Goal: Check status: Check status

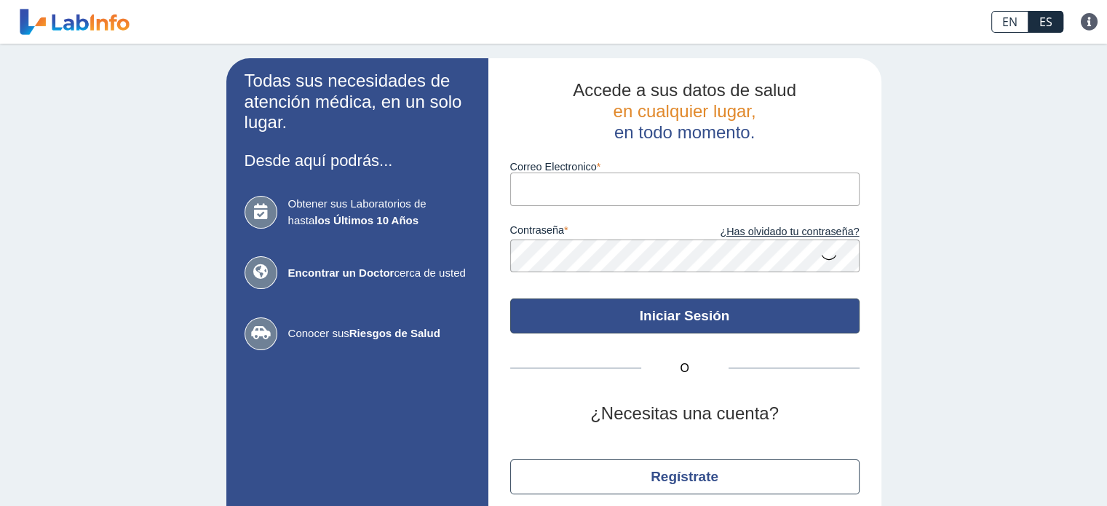
type input "[EMAIL_ADDRESS][DOMAIN_NAME]"
click at [653, 305] on button "Iniciar Sesión" at bounding box center [684, 315] width 349 height 35
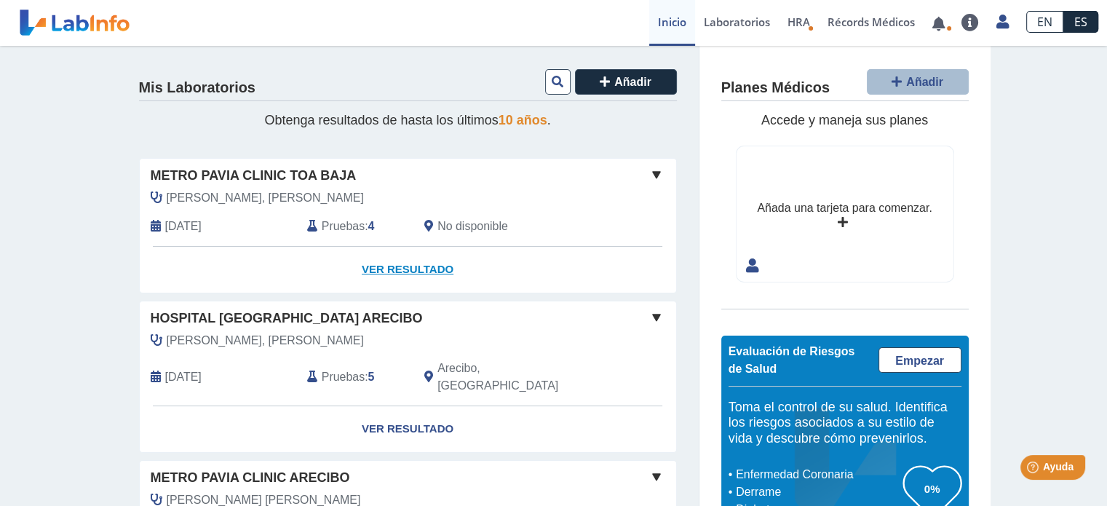
click at [372, 271] on link "Ver Resultado" at bounding box center [408, 270] width 537 height 46
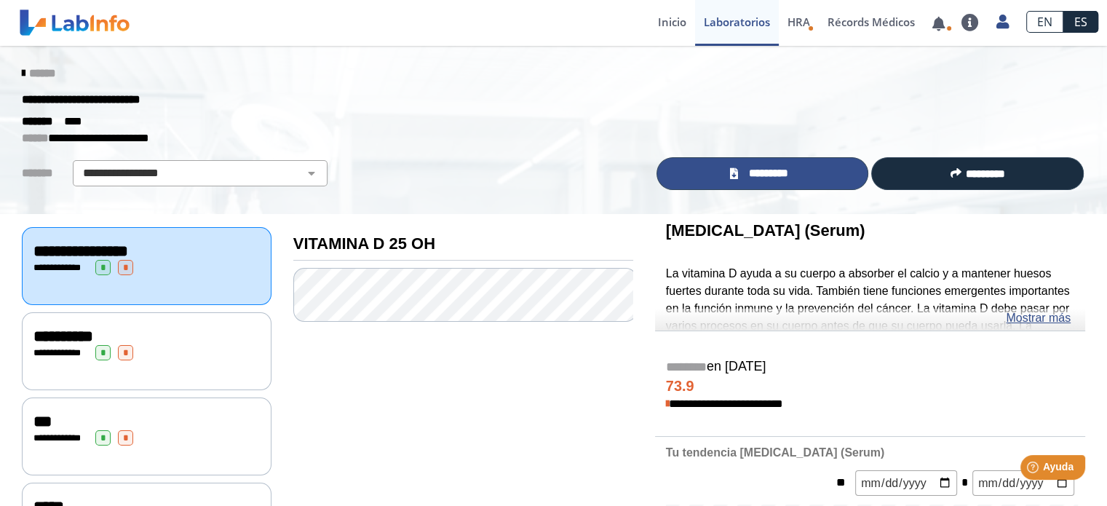
click at [729, 168] on icon at bounding box center [733, 173] width 8 height 11
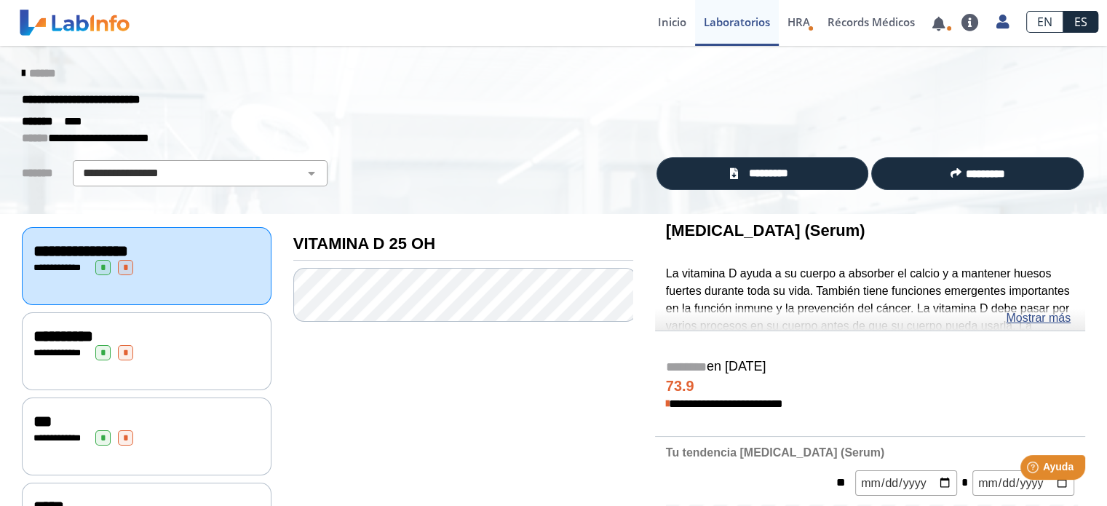
click at [33, 69] on span "******" at bounding box center [42, 73] width 26 height 11
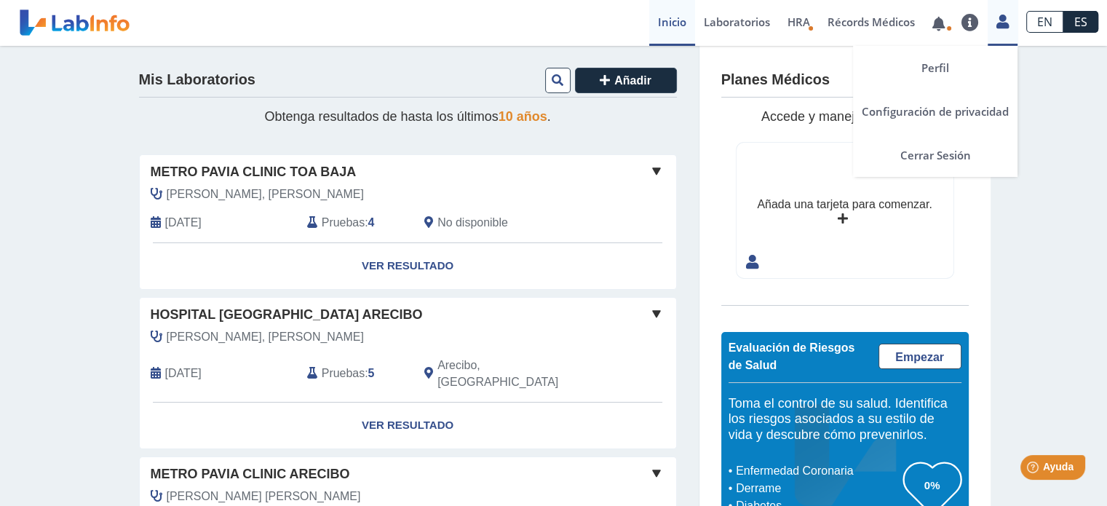
click at [1005, 22] on icon at bounding box center [1003, 21] width 12 height 11
click at [935, 164] on link "Cerrar Sesión" at bounding box center [935, 155] width 165 height 44
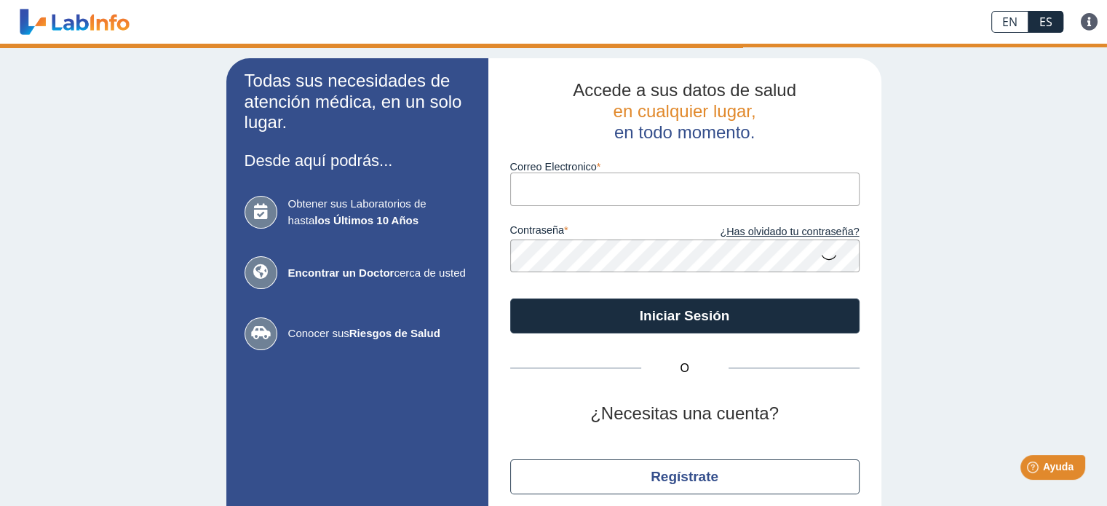
type input "[EMAIL_ADDRESS][DOMAIN_NAME]"
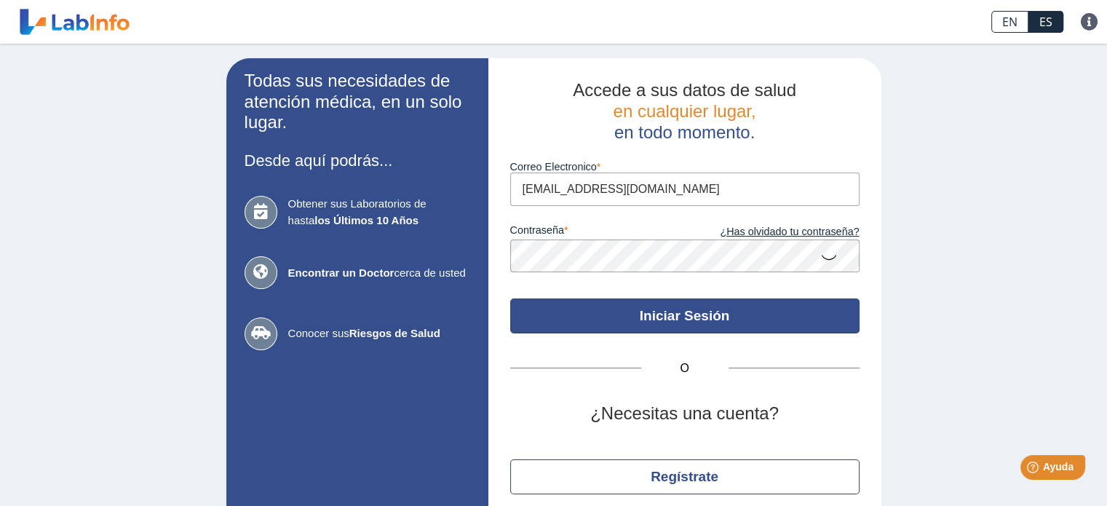
click at [578, 309] on button "Iniciar Sesión" at bounding box center [684, 315] width 349 height 35
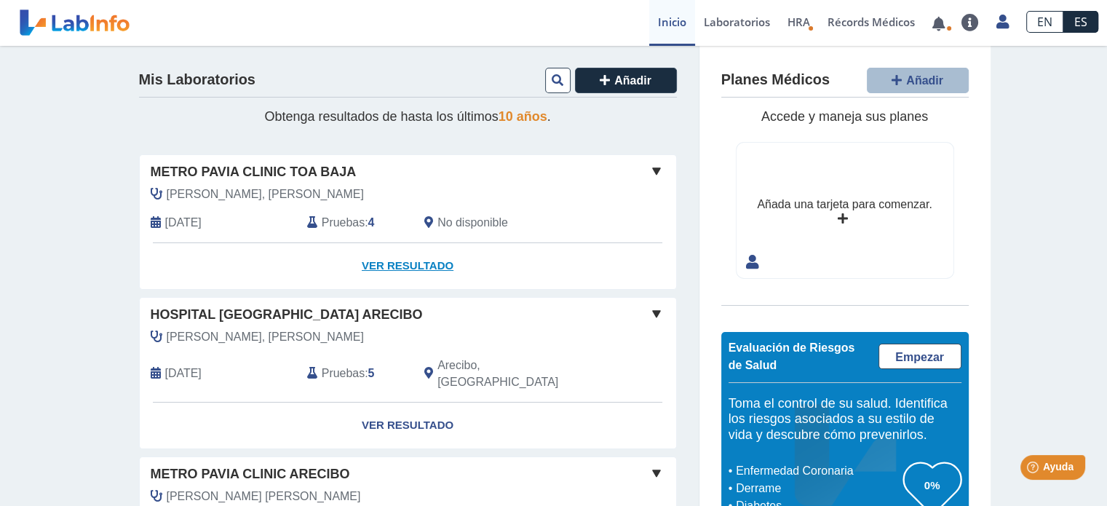
click at [376, 258] on link "Ver Resultado" at bounding box center [408, 266] width 537 height 46
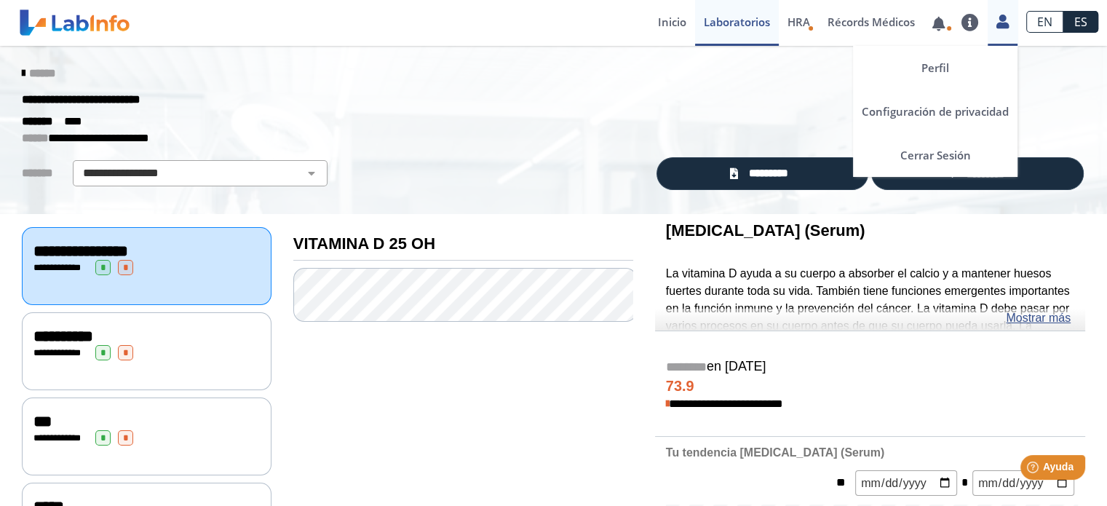
click at [997, 26] on icon at bounding box center [1003, 21] width 12 height 11
click at [909, 154] on link "Cerrar Sesión" at bounding box center [935, 155] width 165 height 44
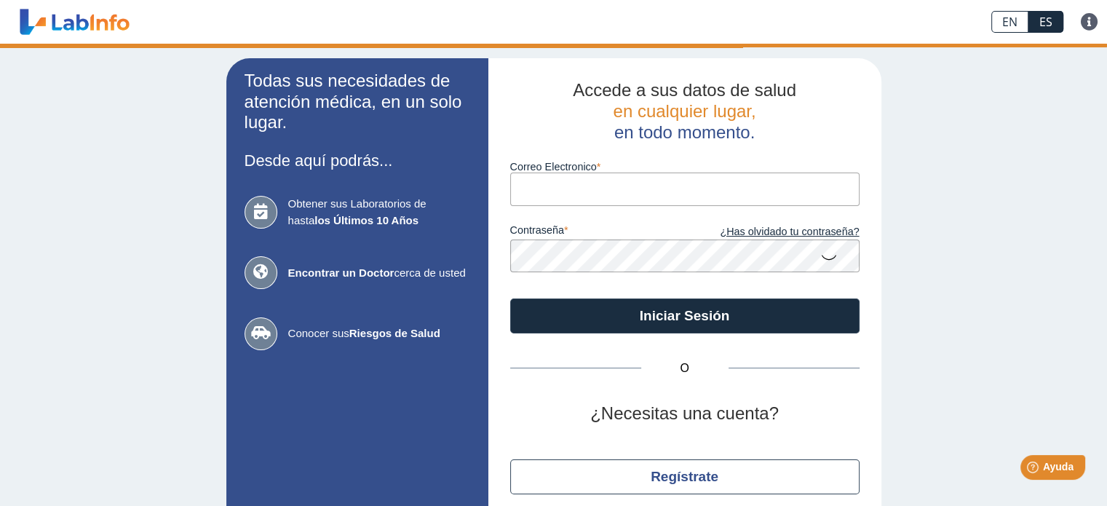
type input "[EMAIL_ADDRESS][DOMAIN_NAME]"
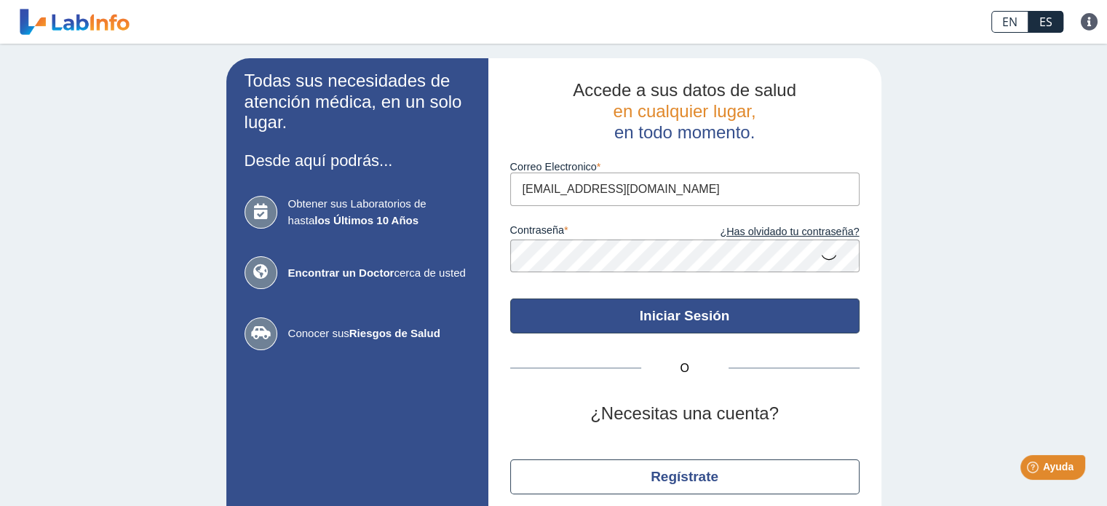
click at [674, 316] on button "Iniciar Sesión" at bounding box center [684, 315] width 349 height 35
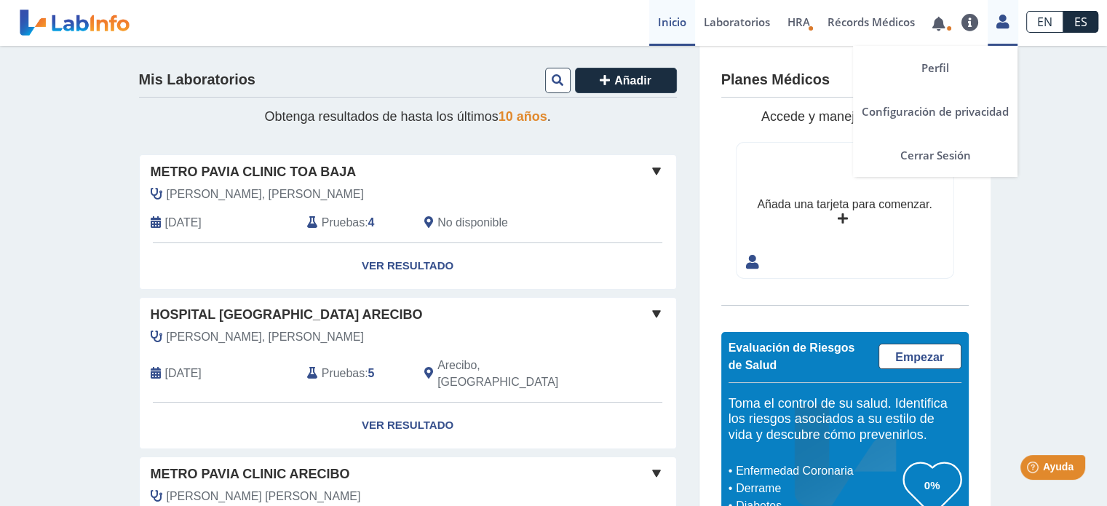
click at [1000, 23] on icon at bounding box center [1003, 21] width 12 height 11
click at [928, 157] on link "Cerrar Sesión" at bounding box center [935, 155] width 165 height 44
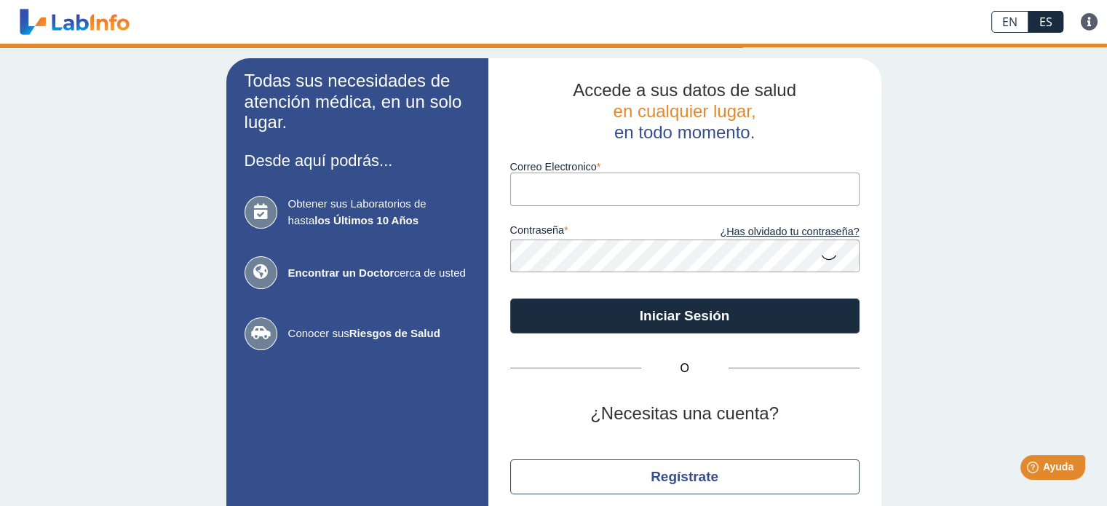
type input "[EMAIL_ADDRESS][DOMAIN_NAME]"
